Goal: Task Accomplishment & Management: Manage account settings

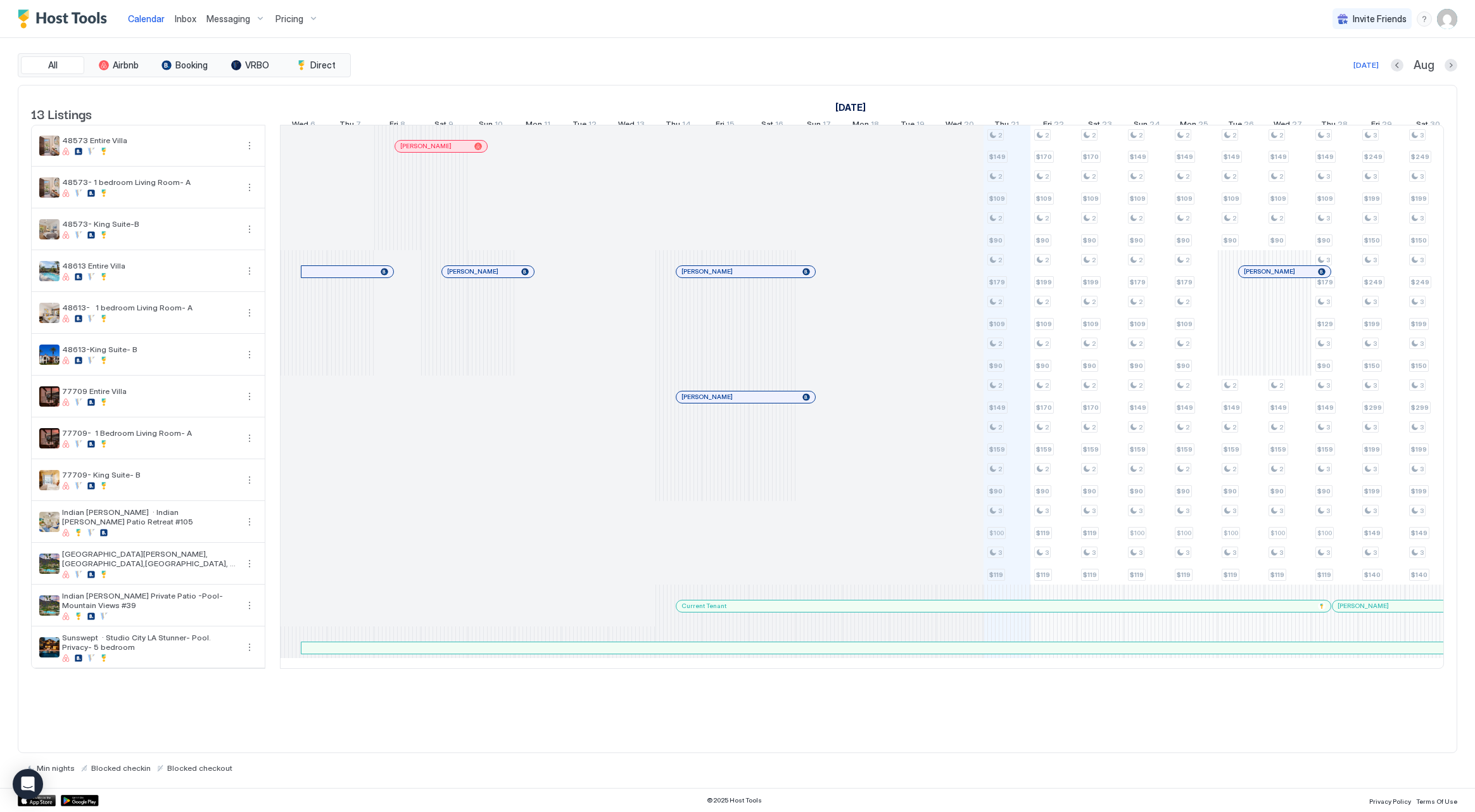
scroll to position [0, 672]
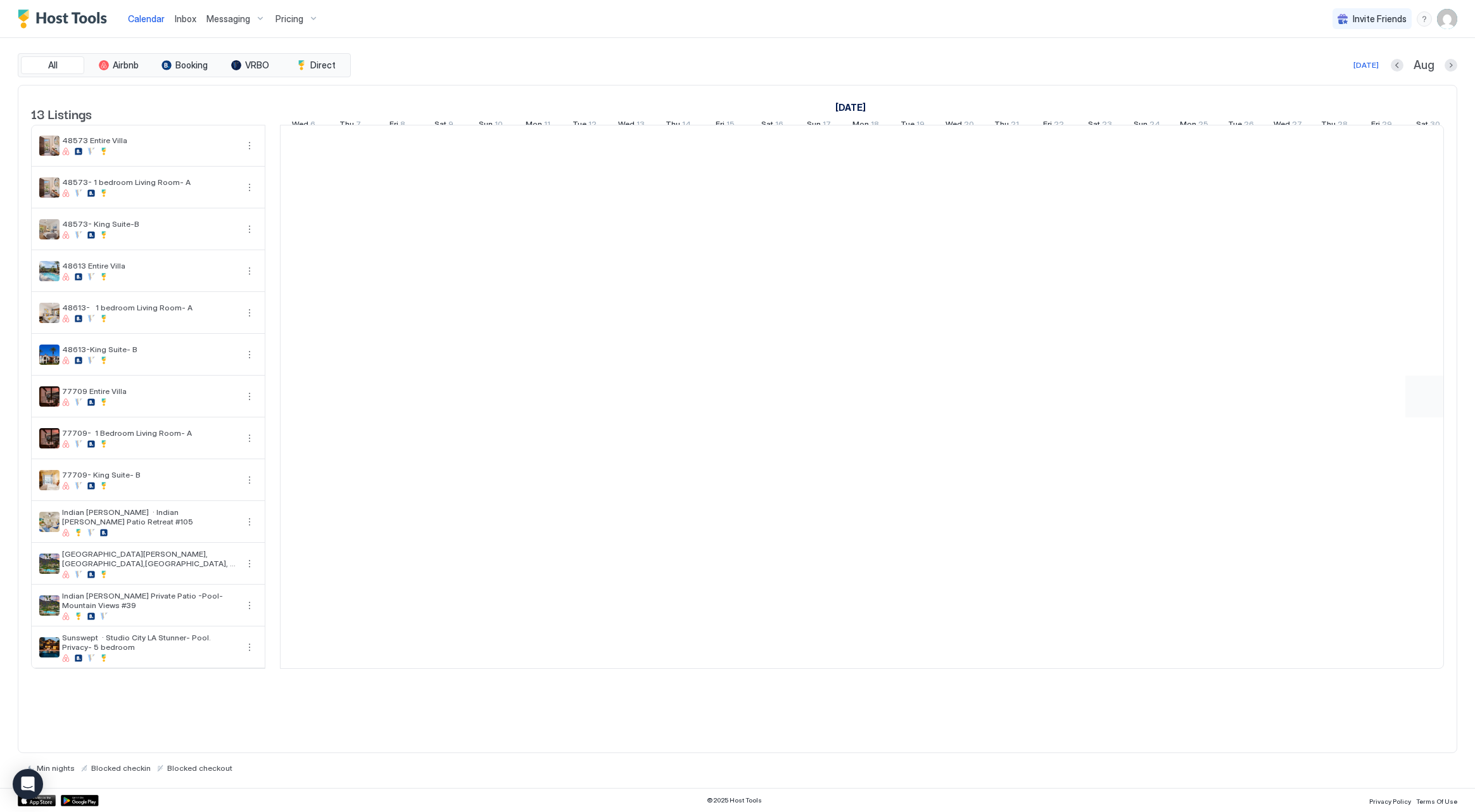
scroll to position [0, 703]
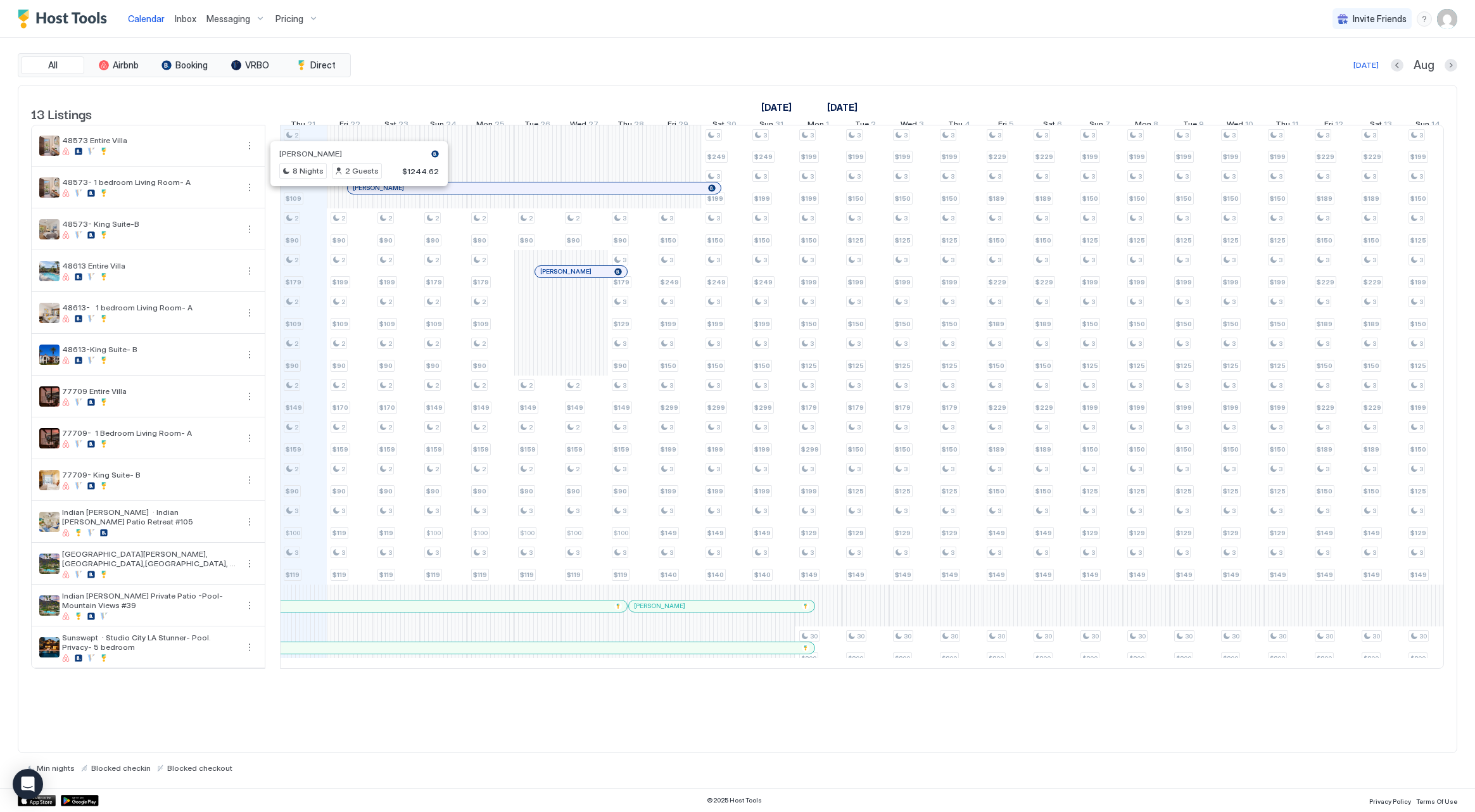
click at [356, 193] on div at bounding box center [356, 188] width 10 height 10
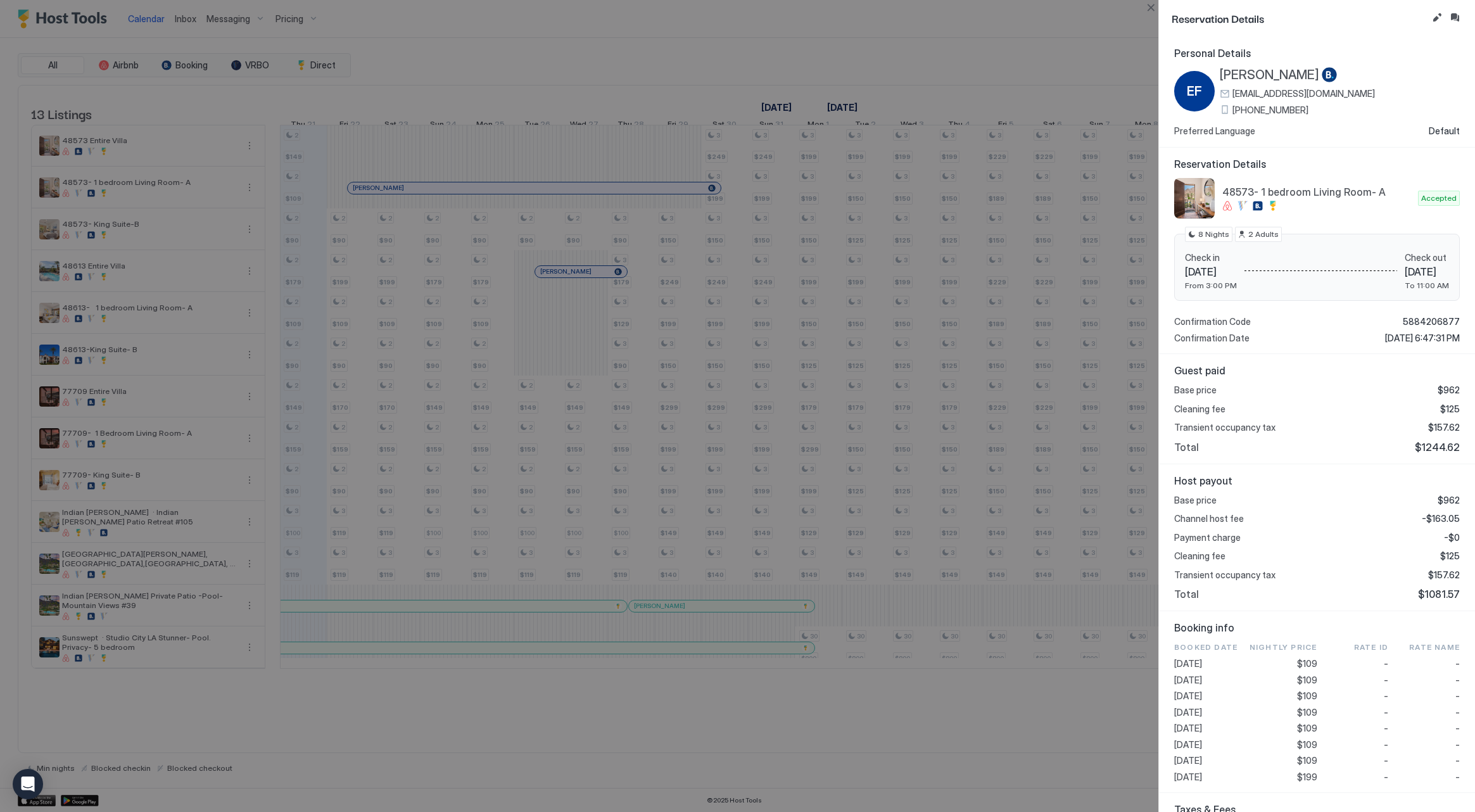
scroll to position [0, 0]
click at [1152, 7] on button "Close" at bounding box center [1150, 8] width 16 height 16
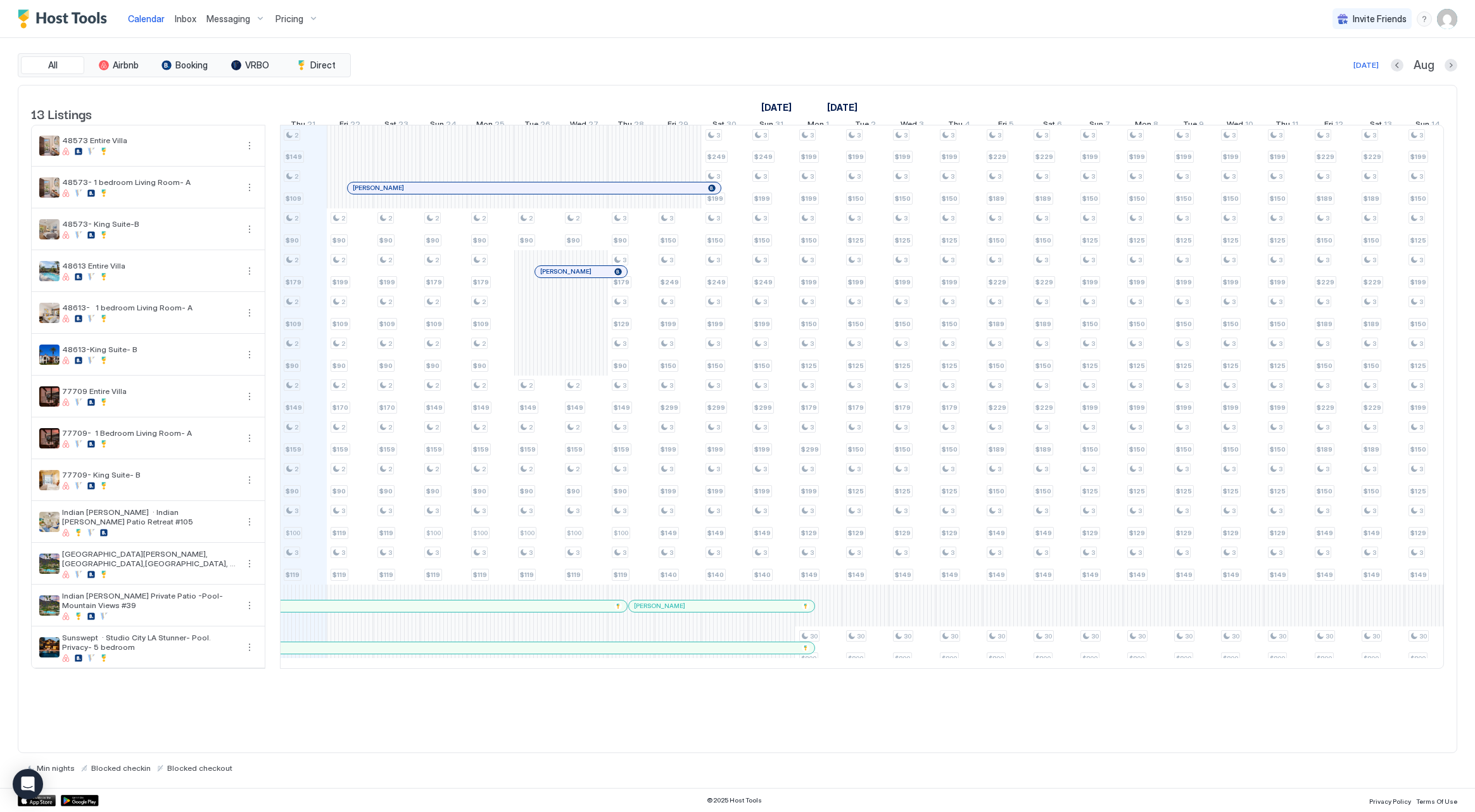
click at [368, 193] on div at bounding box center [368, 188] width 10 height 10
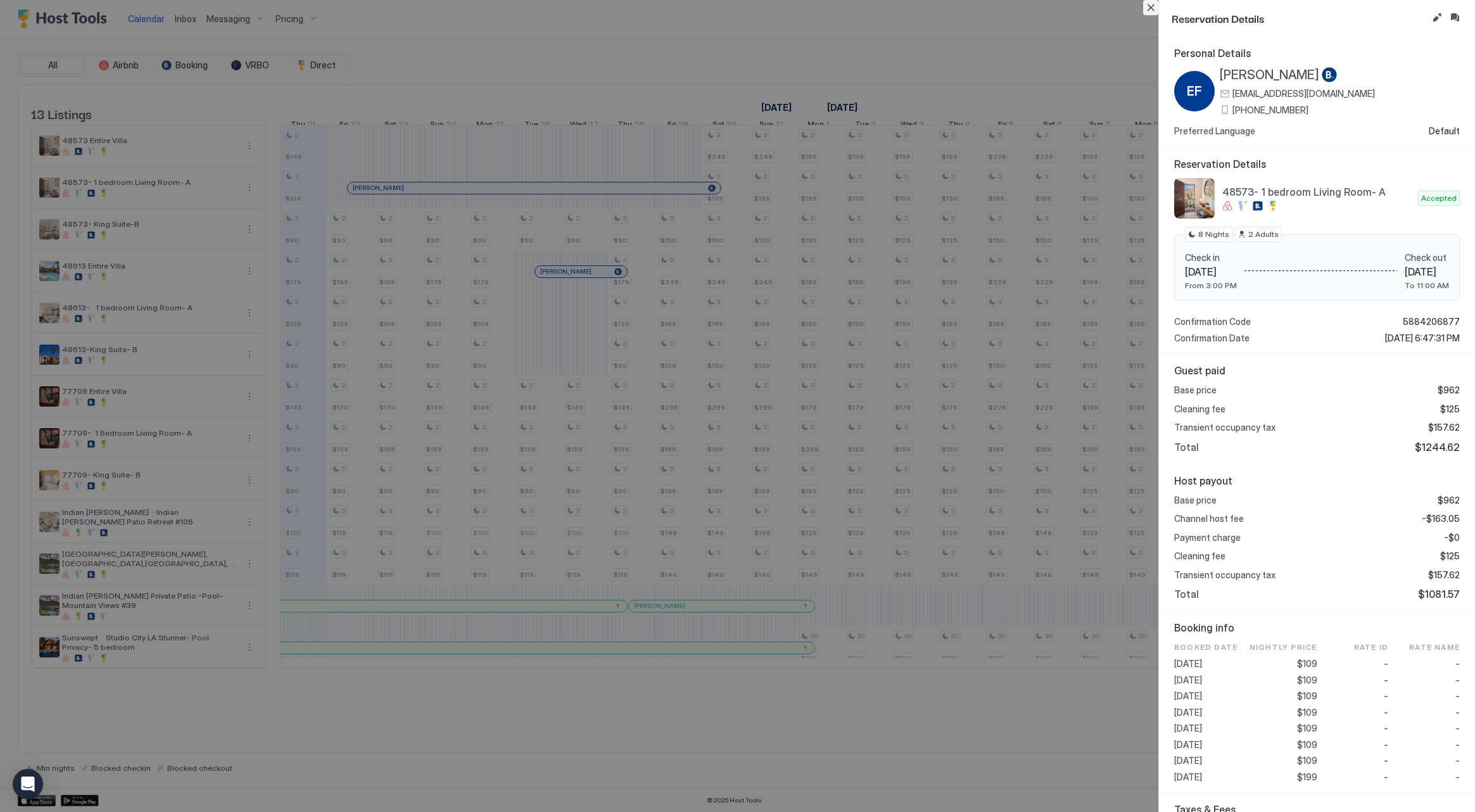
click at [1147, 9] on button "Close" at bounding box center [1150, 8] width 16 height 16
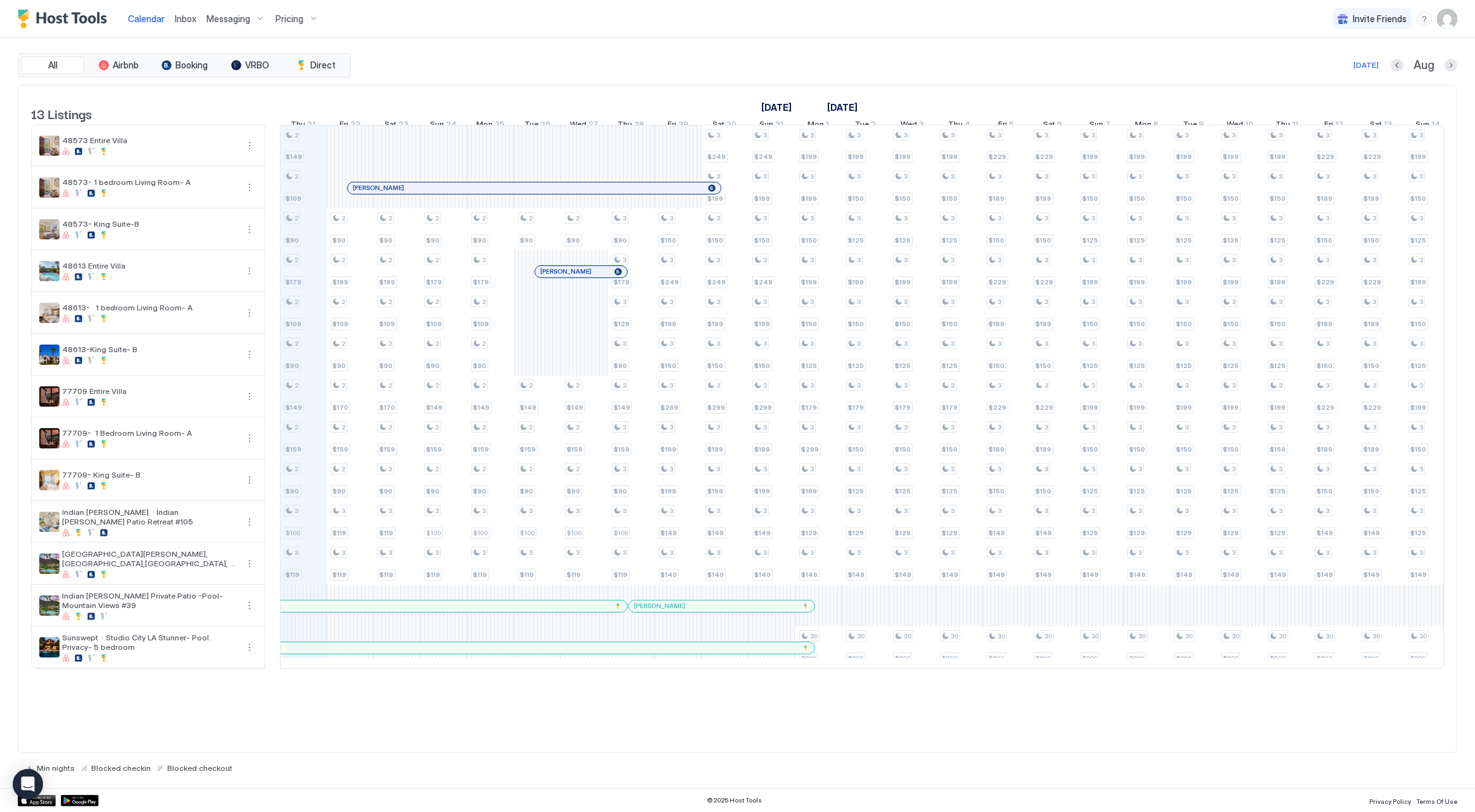
click at [281, 19] on span "Pricing" at bounding box center [289, 18] width 28 height 11
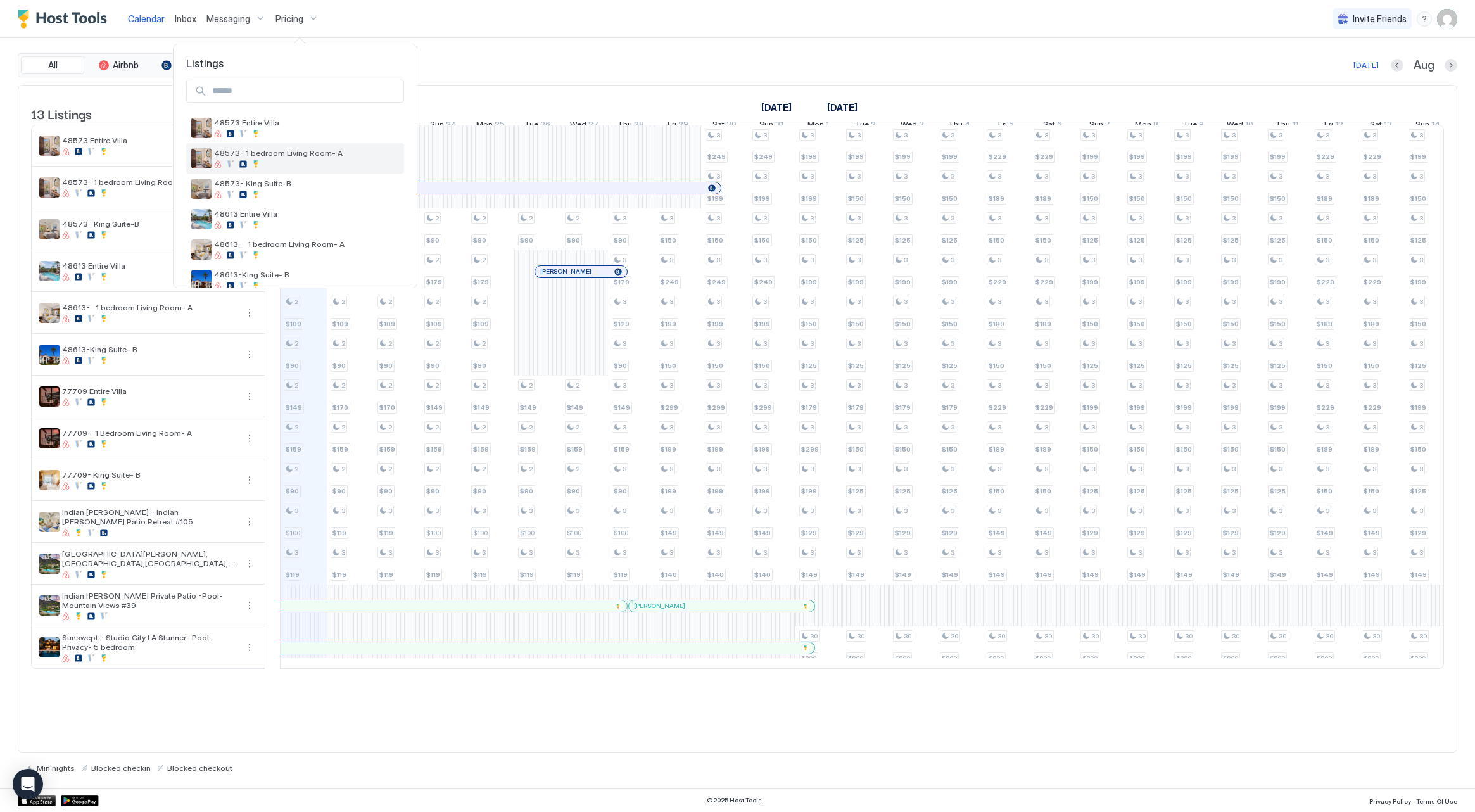
click at [308, 152] on span "48573- 1 bedroom Living Room- A" at bounding box center [306, 153] width 185 height 9
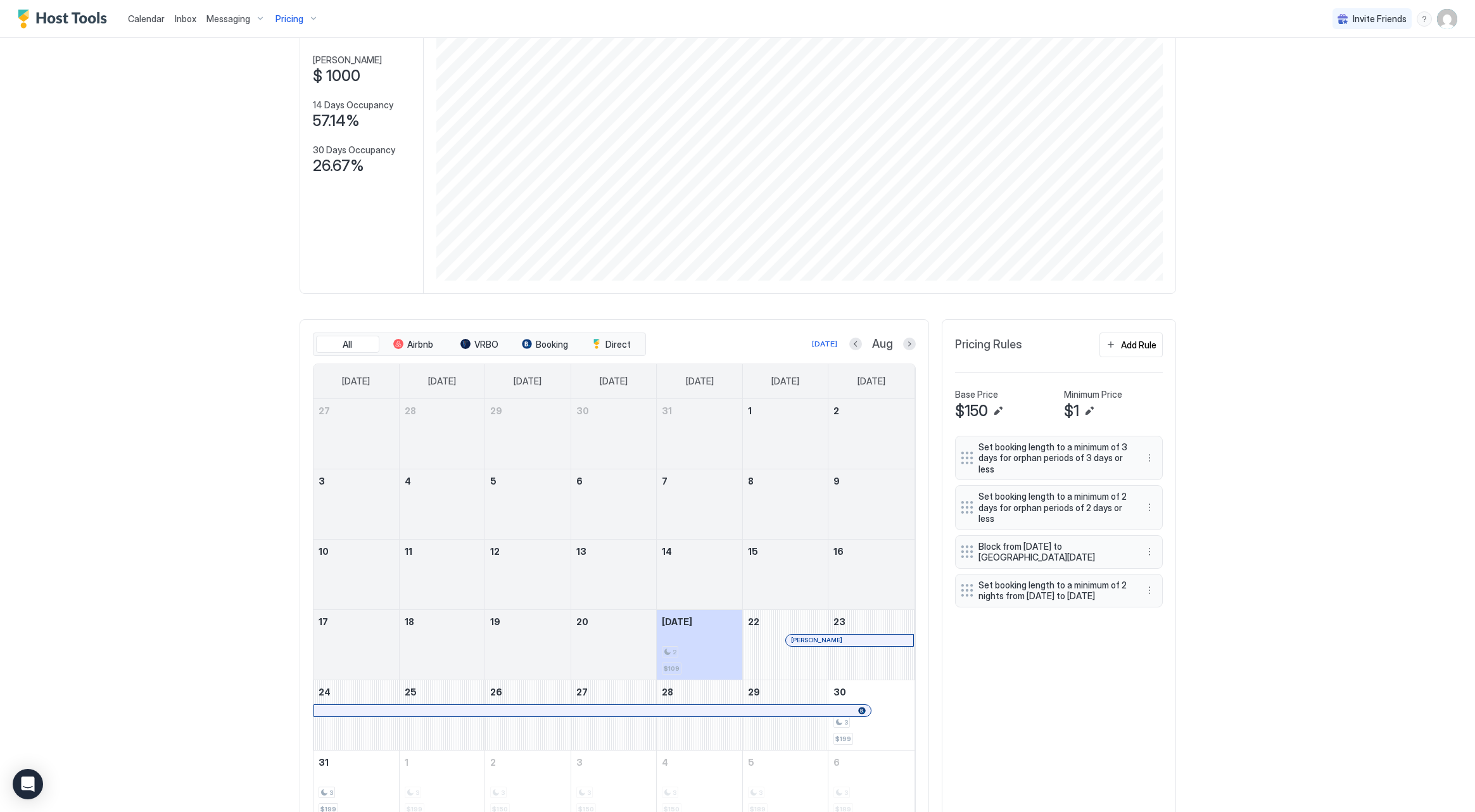
scroll to position [99, 0]
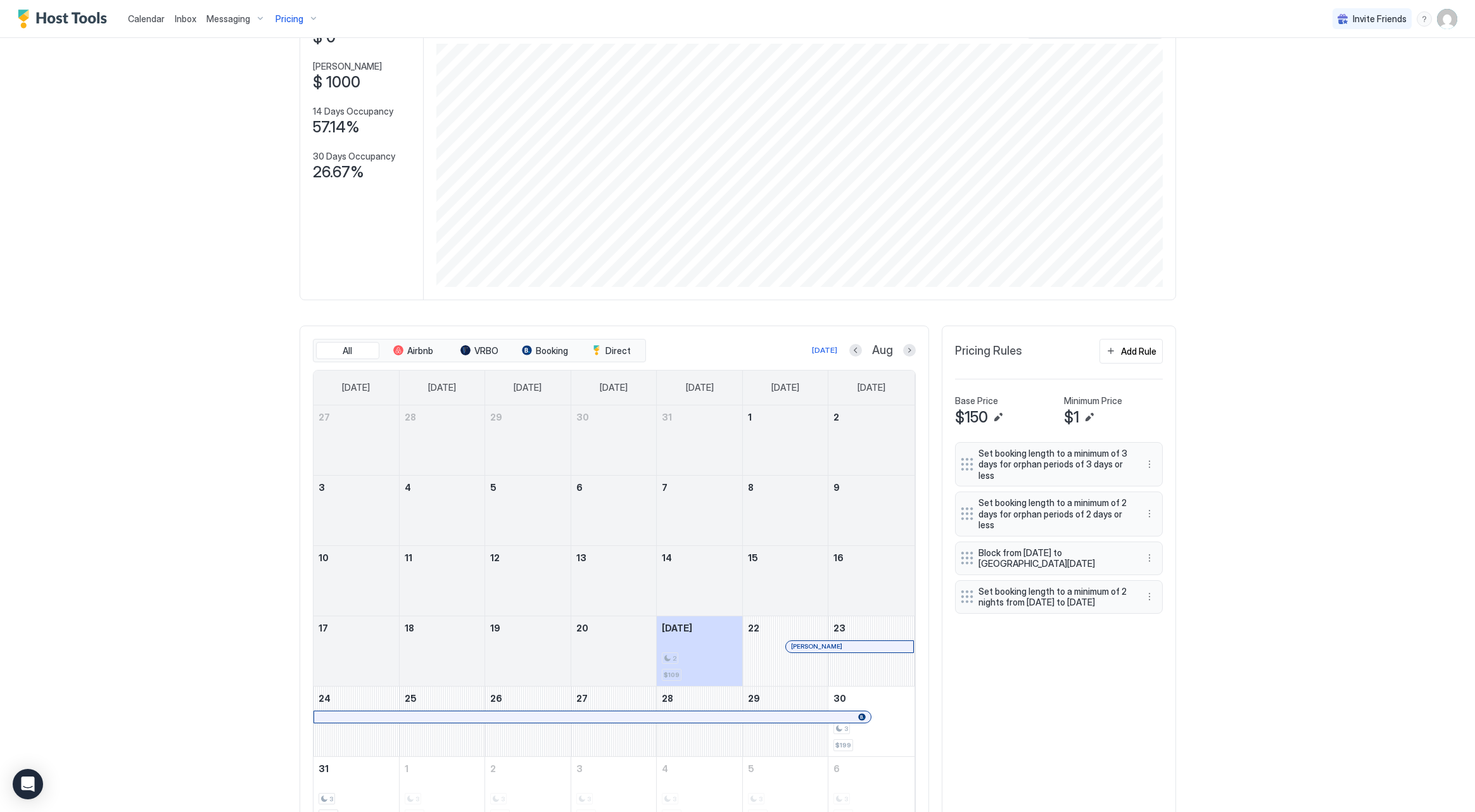
click at [292, 16] on span "Pricing" at bounding box center [289, 18] width 28 height 11
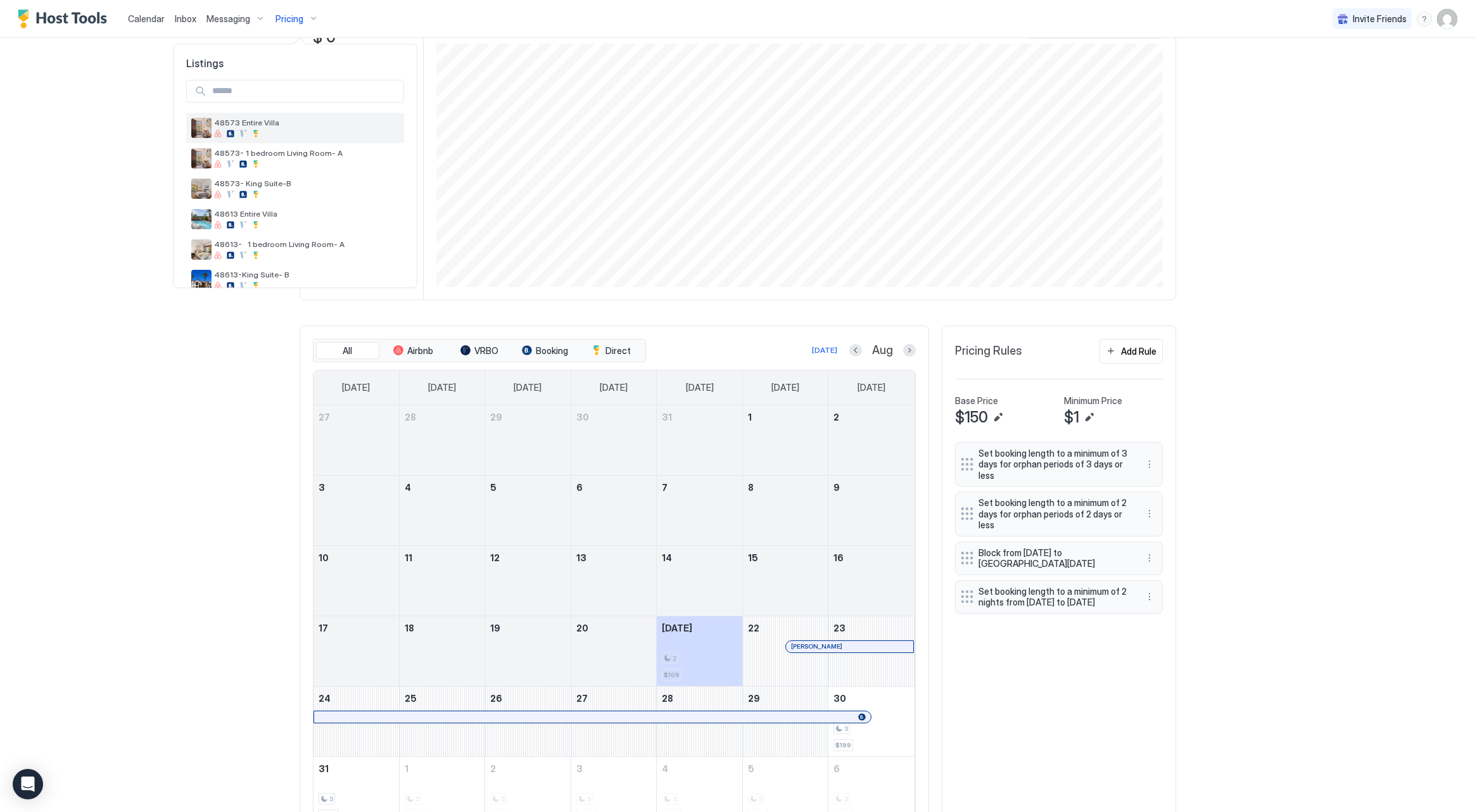
click at [289, 123] on span "48573 Entire Villa" at bounding box center [306, 122] width 185 height 9
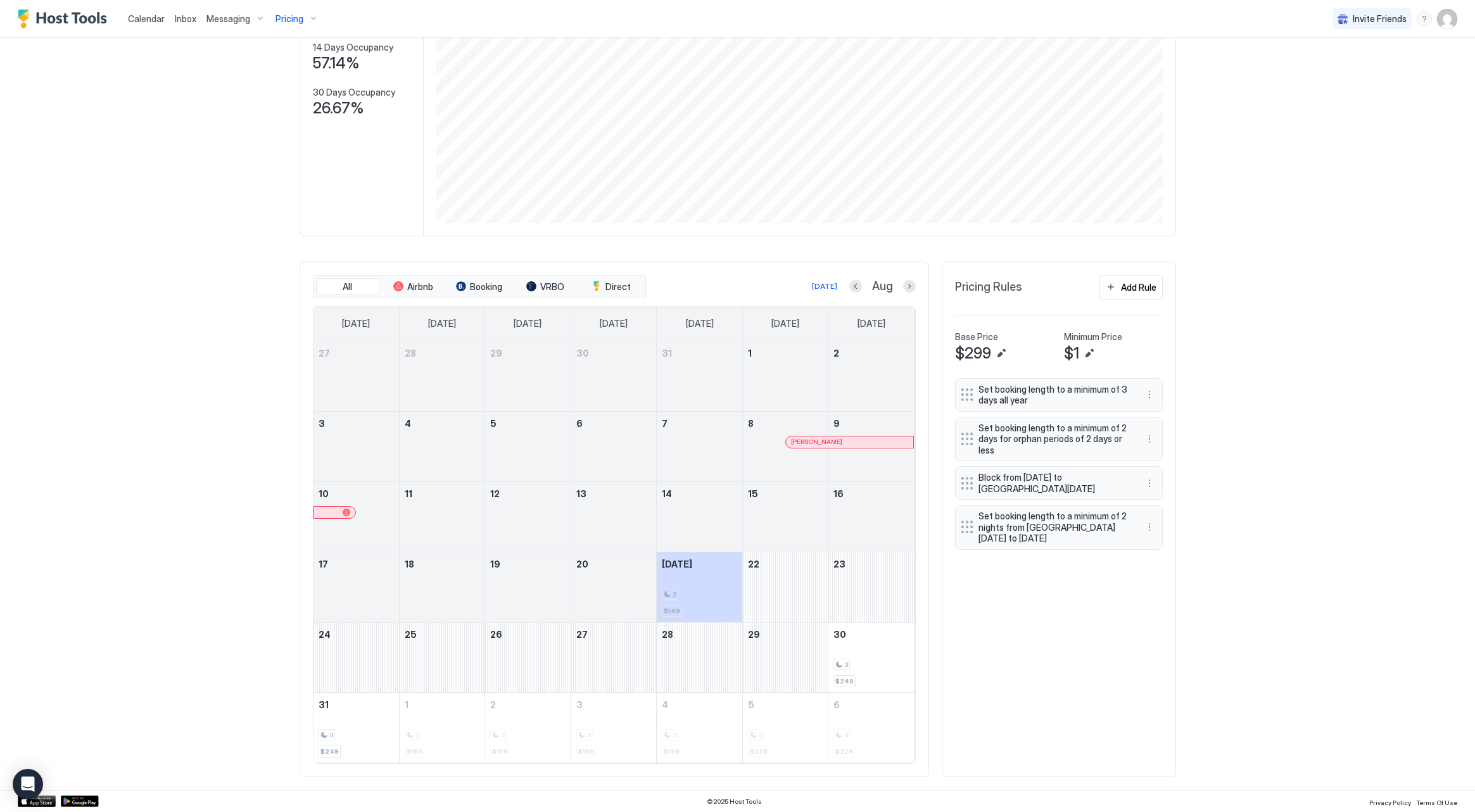
scroll to position [163, 0]
click at [161, 20] on span "Calendar" at bounding box center [146, 18] width 37 height 10
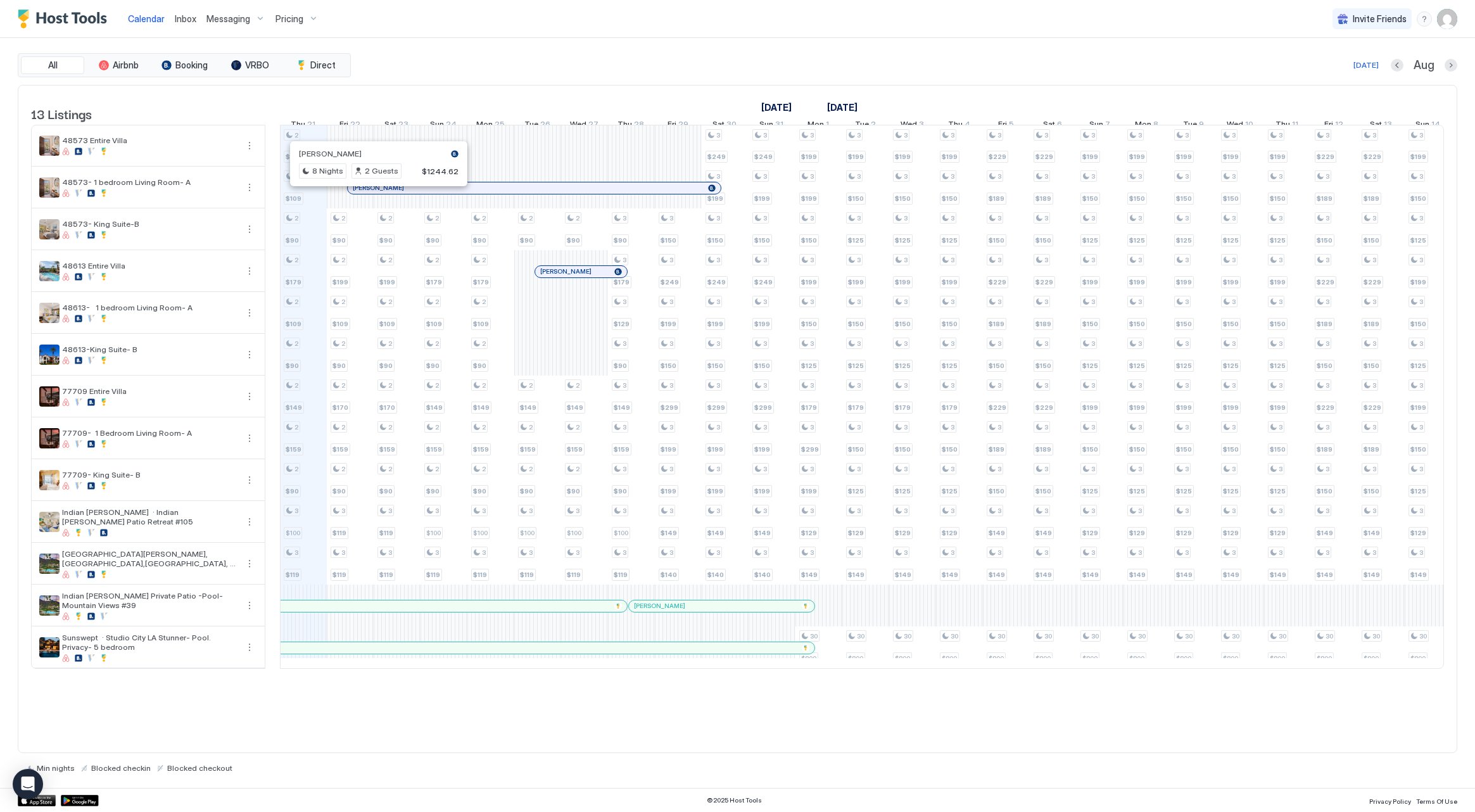
scroll to position [0, 705]
click at [482, 192] on div "Erin Falk" at bounding box center [526, 188] width 350 height 9
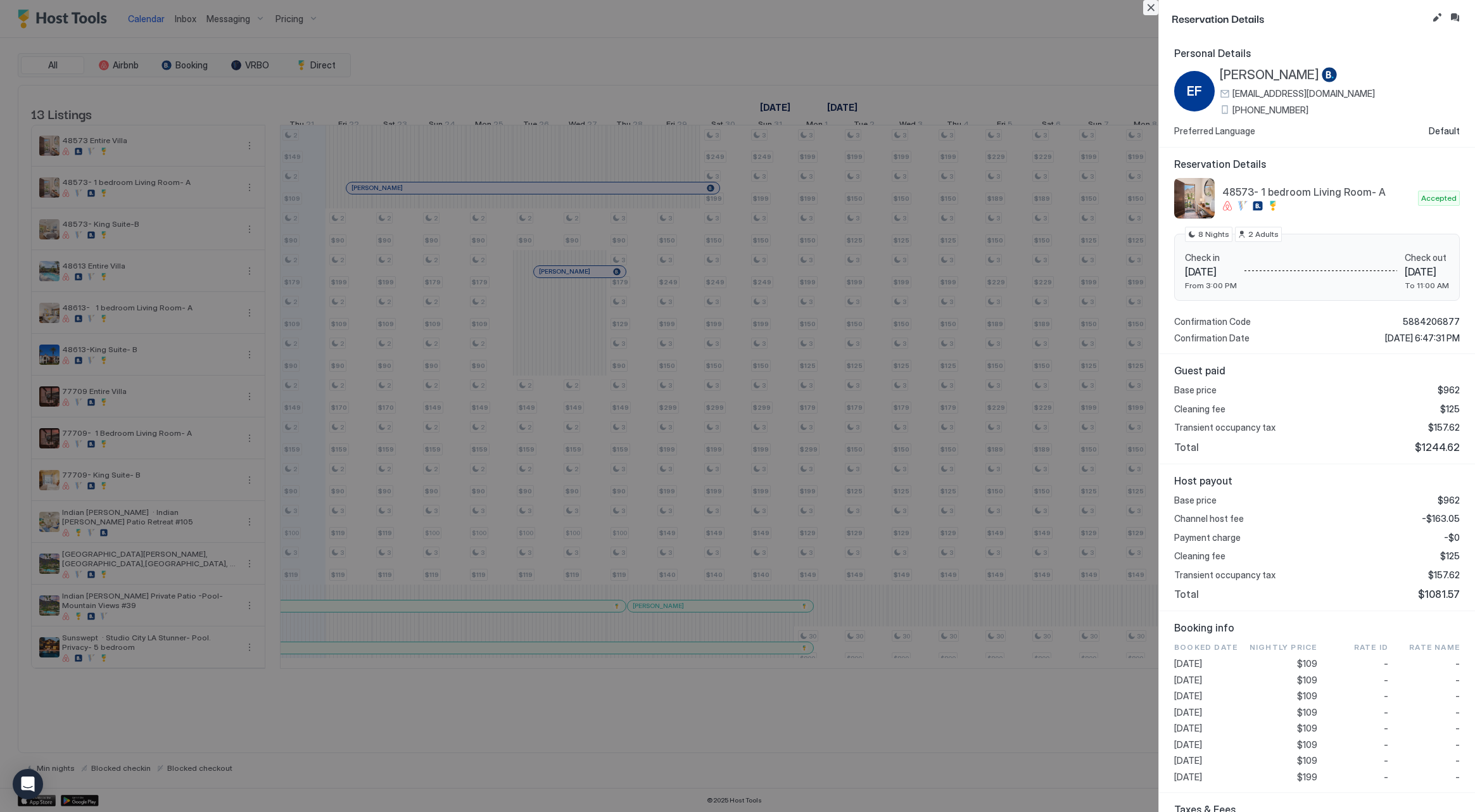
click at [1150, 9] on button "Close" at bounding box center [1150, 8] width 16 height 16
